Goal: Find specific page/section: Find specific page/section

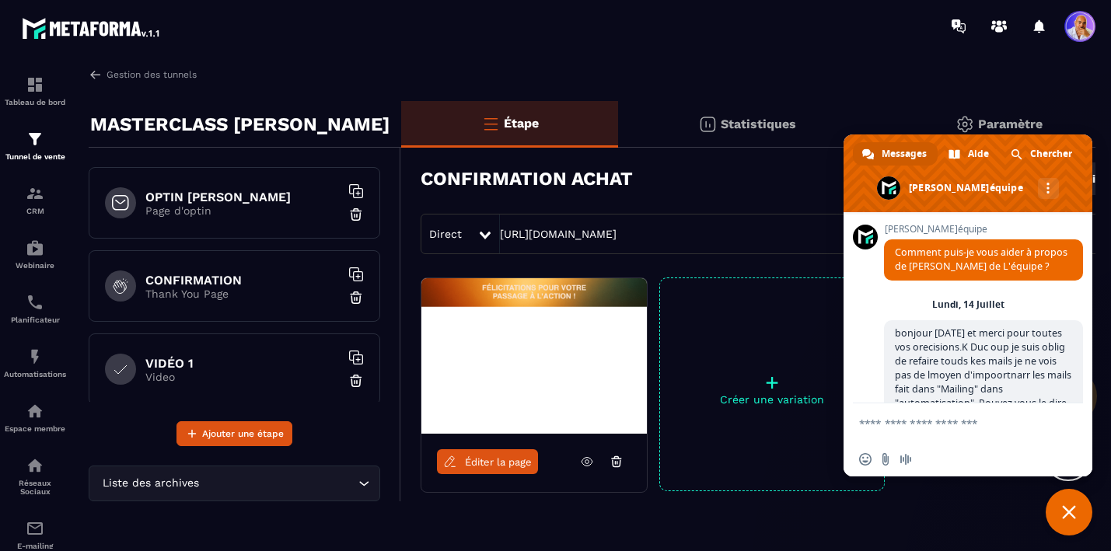
scroll to position [10309, 0]
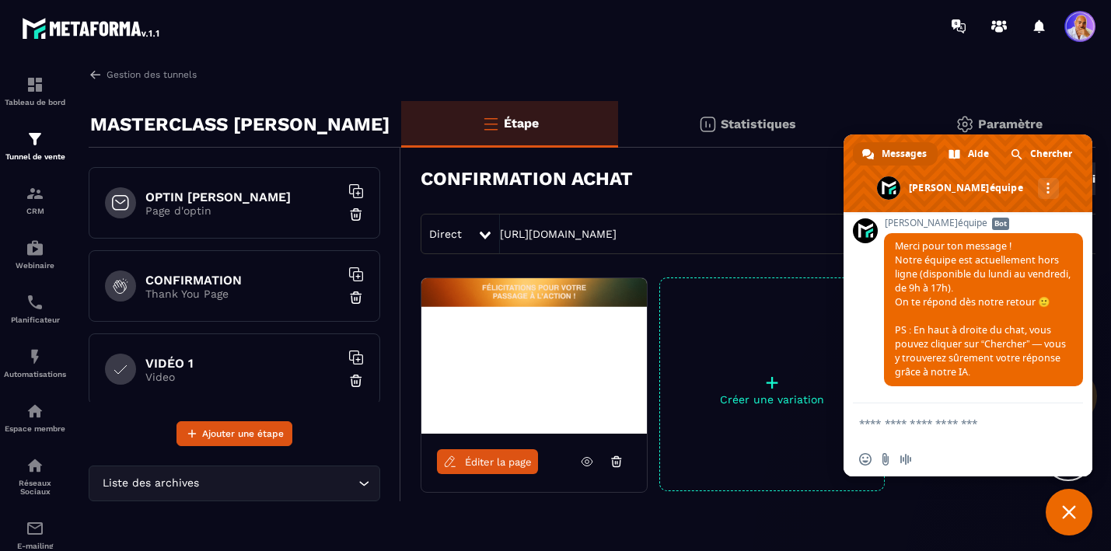
click at [246, 198] on h6 "OPTIN [PERSON_NAME]" at bounding box center [242, 197] width 194 height 15
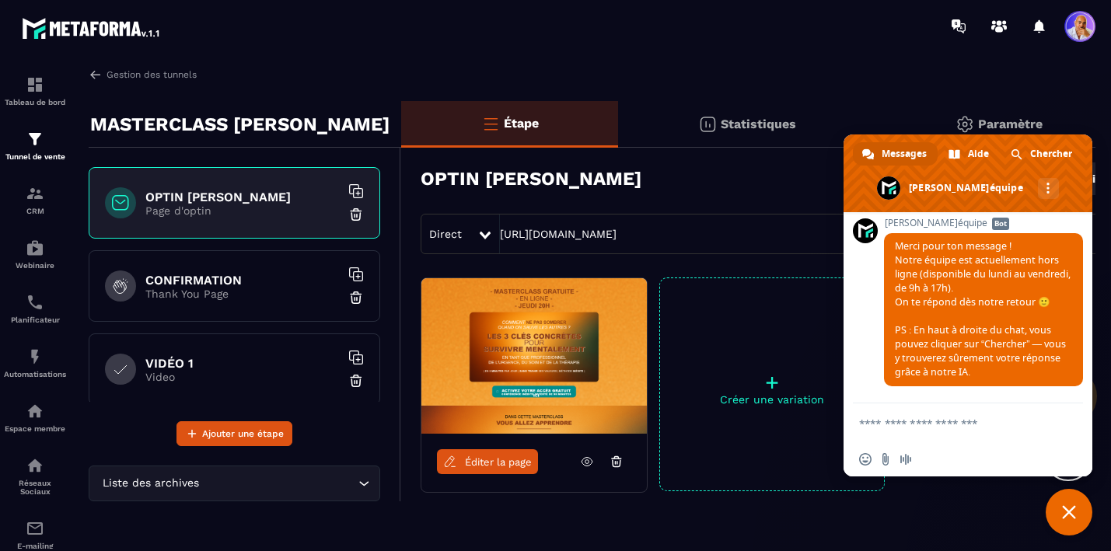
click at [239, 279] on h6 "CONFIRMATION" at bounding box center [242, 280] width 194 height 15
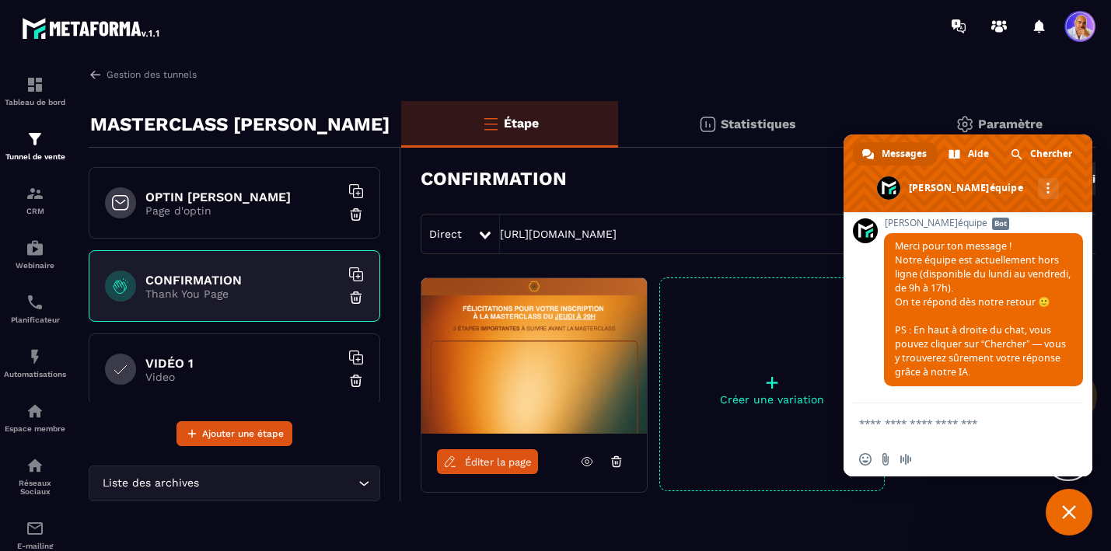
click at [236, 374] on p "Video" at bounding box center [242, 377] width 194 height 12
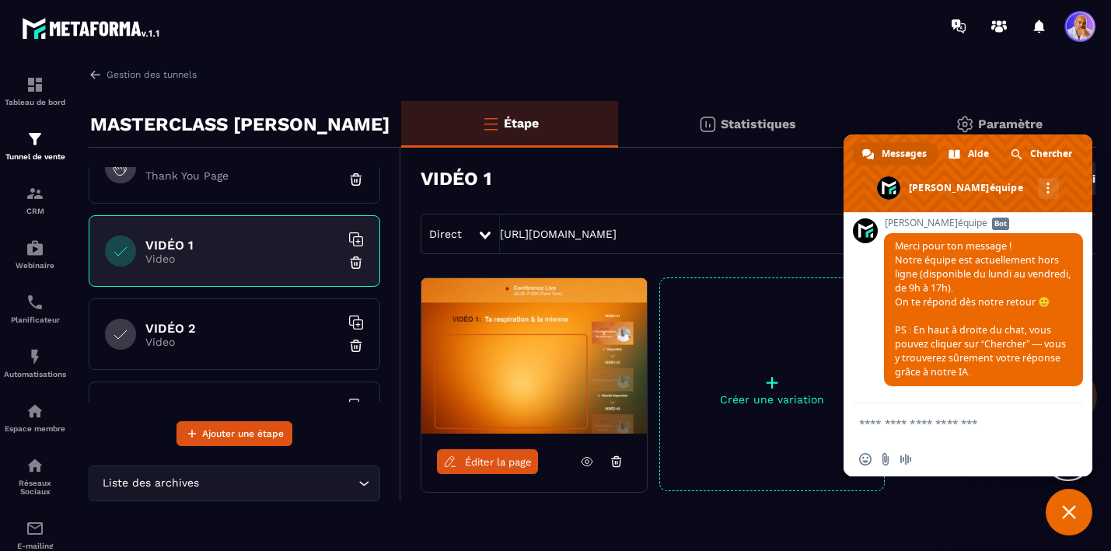
scroll to position [137, 0]
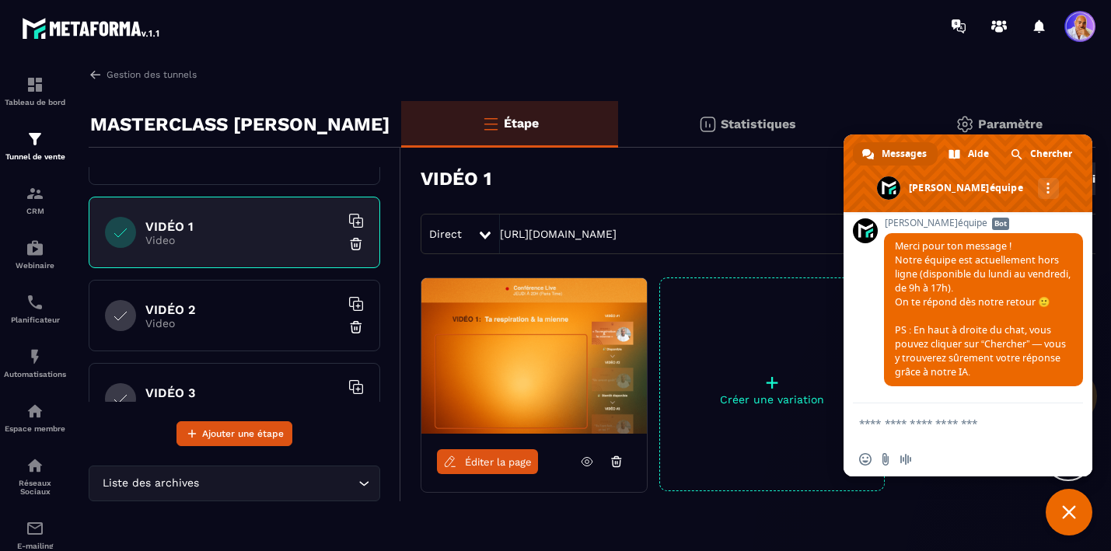
click at [237, 307] on h6 "VIDÉO 2" at bounding box center [242, 309] width 194 height 15
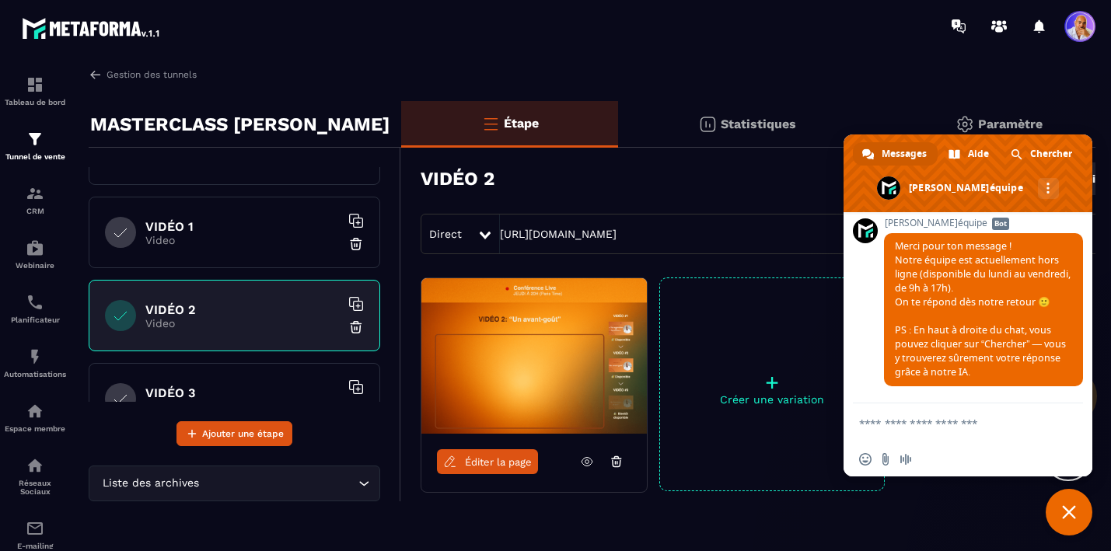
click at [227, 386] on h6 "VIDÉO 3" at bounding box center [242, 393] width 194 height 15
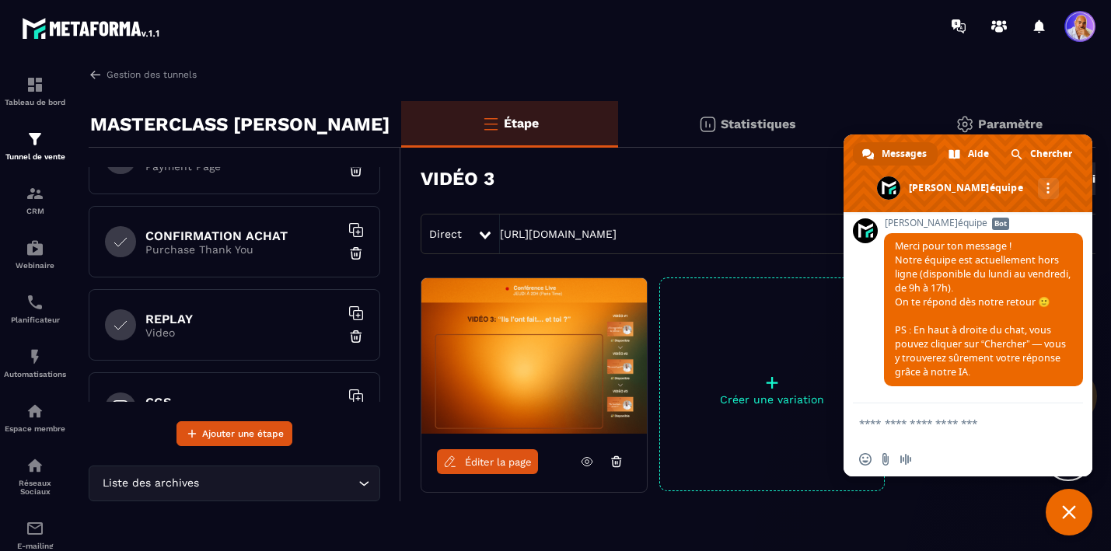
scroll to position [526, 0]
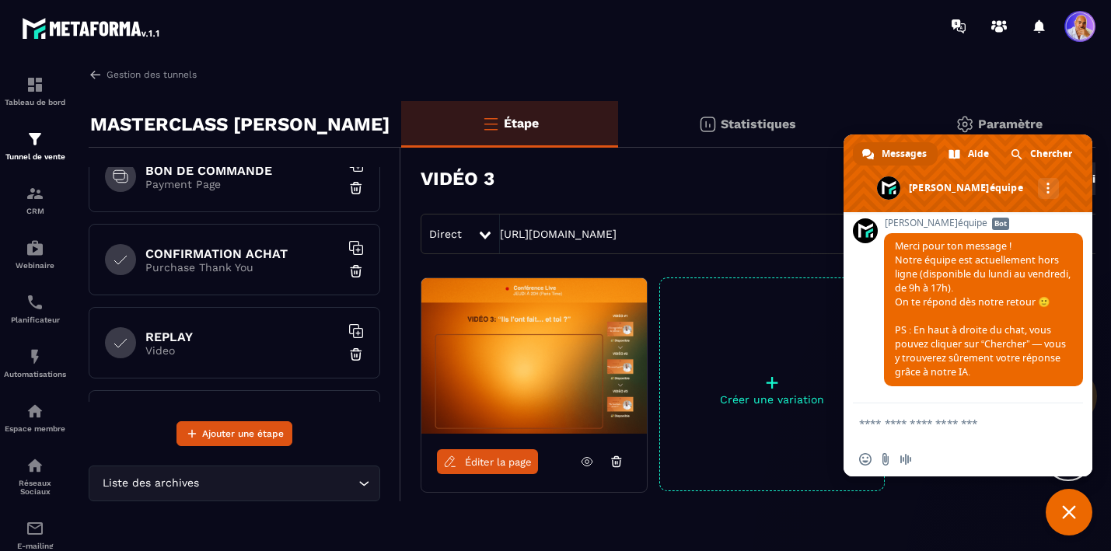
click at [226, 255] on h6 "CONFIRMATION ACHAT" at bounding box center [242, 253] width 194 height 15
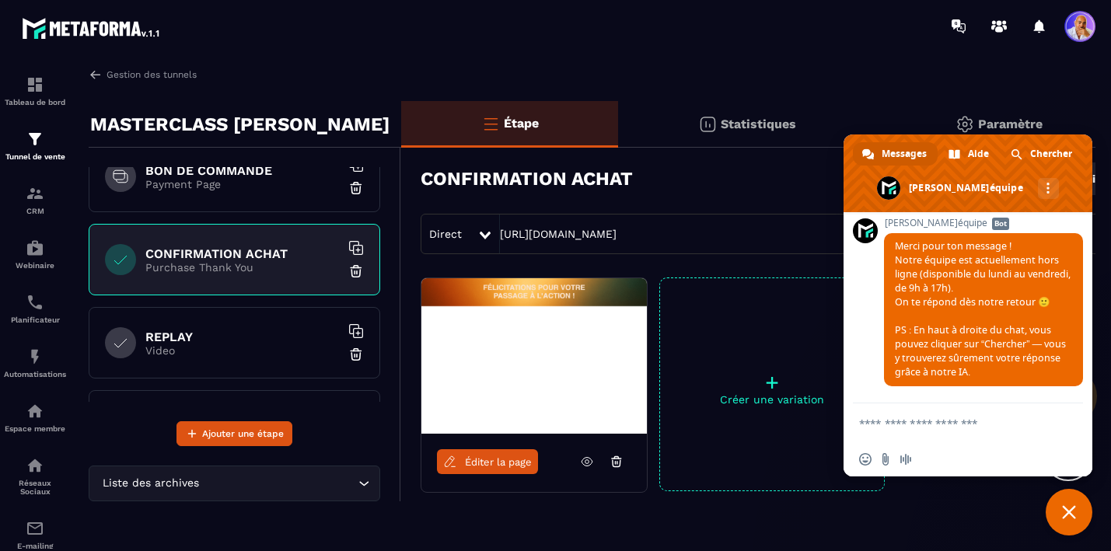
scroll to position [494, 0]
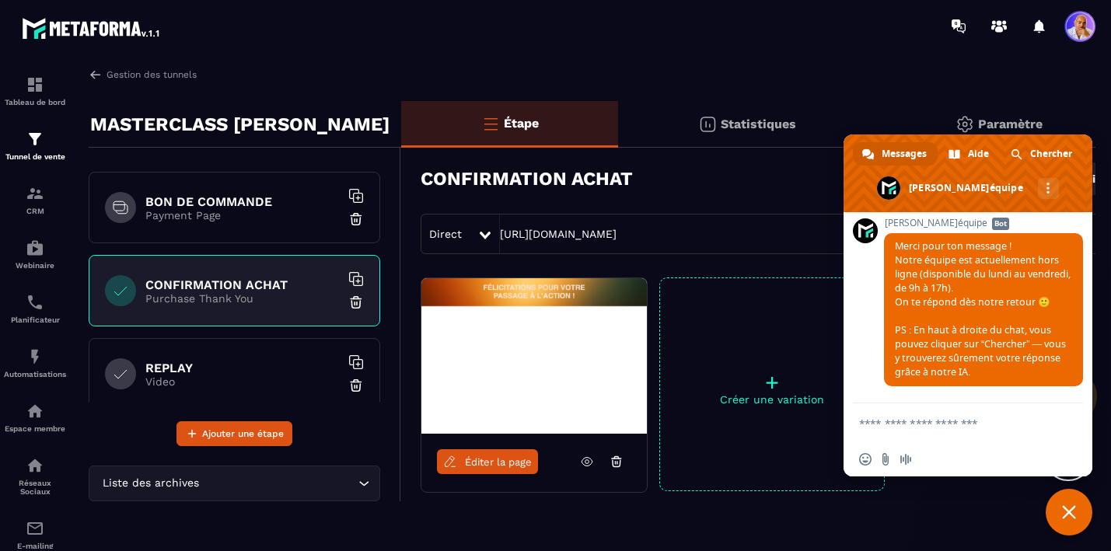
click at [234, 202] on h6 "BON DE COMMANDE" at bounding box center [242, 201] width 194 height 15
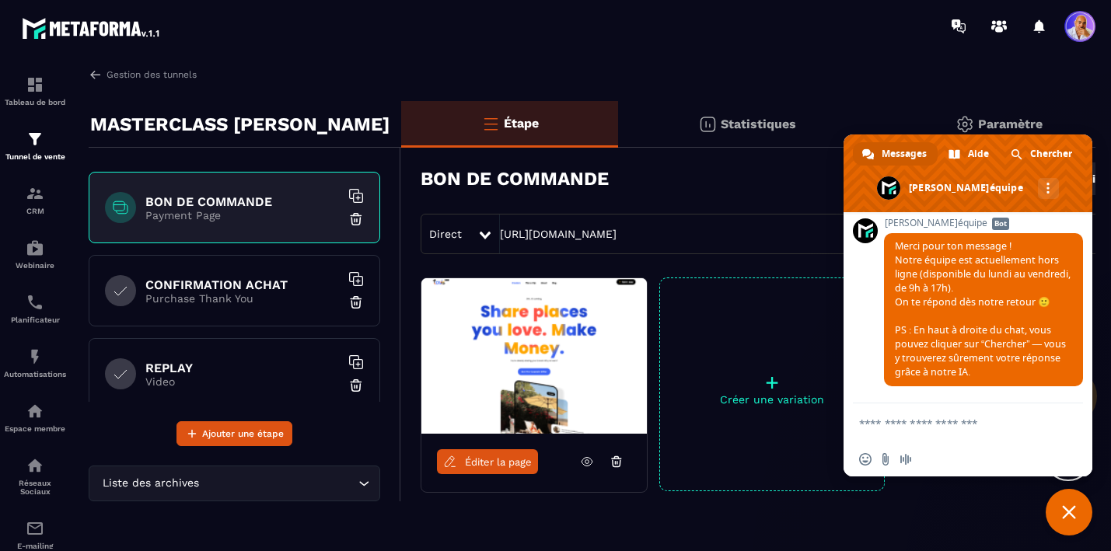
click at [516, 465] on span "Éditer la page" at bounding box center [498, 462] width 67 height 12
